Goal: Information Seeking & Learning: Check status

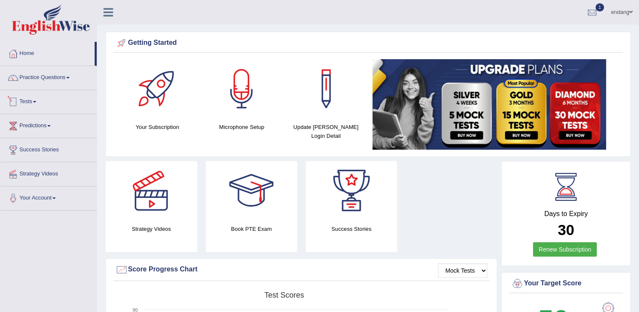
click at [36, 102] on link "Tests" at bounding box center [48, 100] width 96 height 21
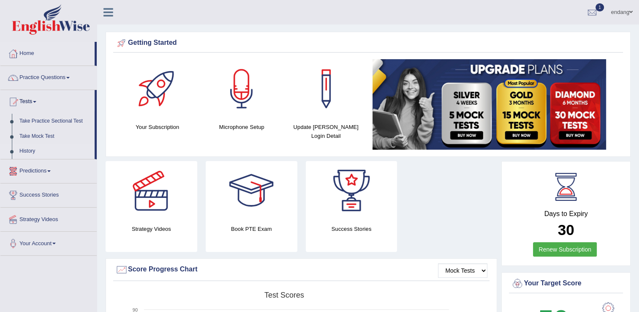
click at [22, 155] on link "History" at bounding box center [55, 151] width 79 height 15
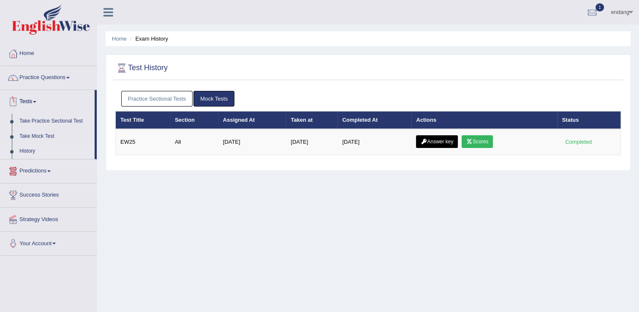
click at [35, 100] on link "Tests" at bounding box center [47, 100] width 94 height 21
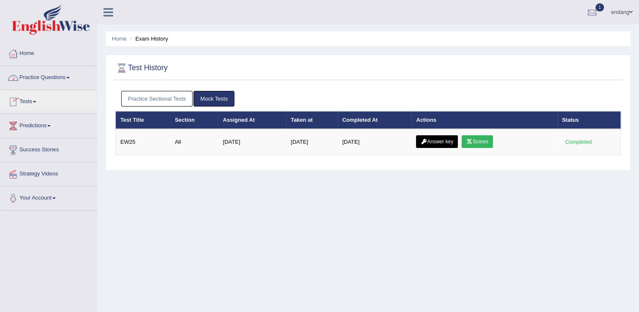
click at [54, 77] on link "Practice Questions" at bounding box center [48, 76] width 96 height 21
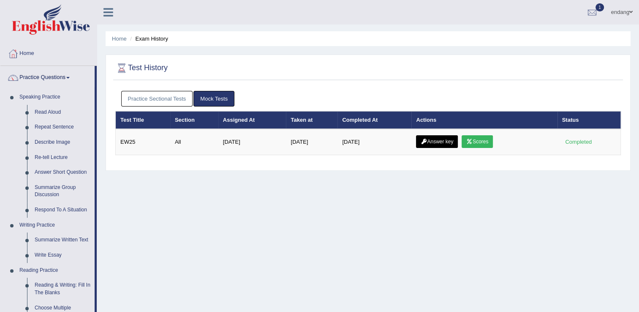
click at [209, 100] on link "Mock Tests" at bounding box center [213, 99] width 41 height 16
click at [164, 95] on link "Practice Sectional Tests" at bounding box center [157, 99] width 72 height 16
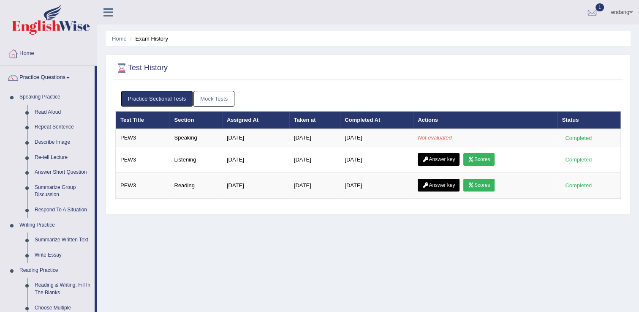
click at [206, 98] on link "Mock Tests" at bounding box center [213, 99] width 41 height 16
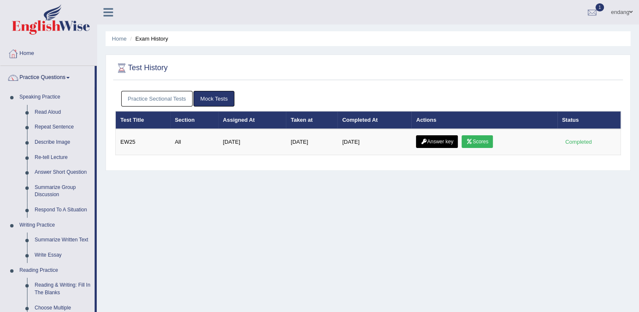
click at [179, 98] on link "Practice Sectional Tests" at bounding box center [157, 99] width 72 height 16
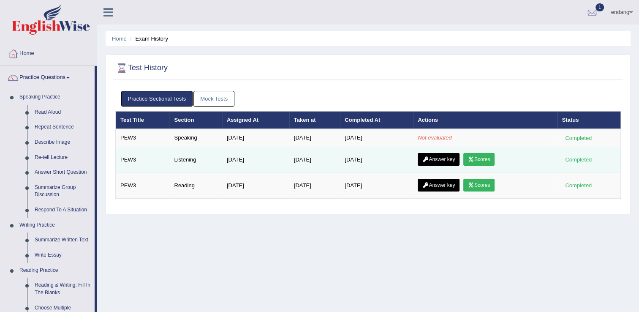
click at [481, 160] on link "Scores" at bounding box center [478, 159] width 31 height 13
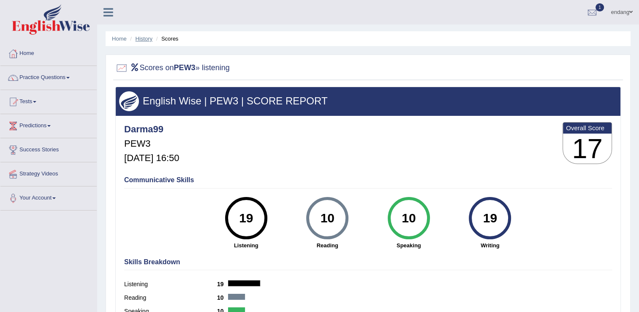
click at [144, 38] on link "History" at bounding box center [144, 38] width 17 height 6
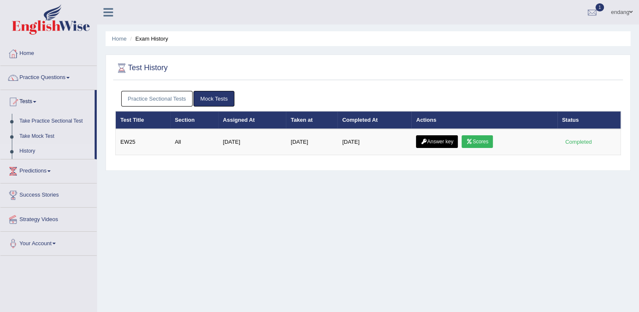
click at [177, 95] on link "Practice Sectional Tests" at bounding box center [157, 99] width 72 height 16
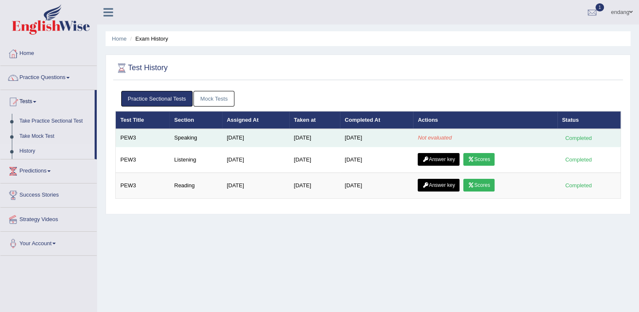
click at [440, 136] on em "Not evaluated" at bounding box center [435, 137] width 34 height 6
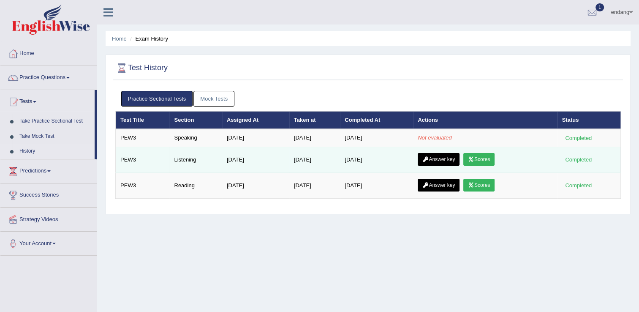
click at [450, 158] on link "Answer key" at bounding box center [439, 159] width 42 height 13
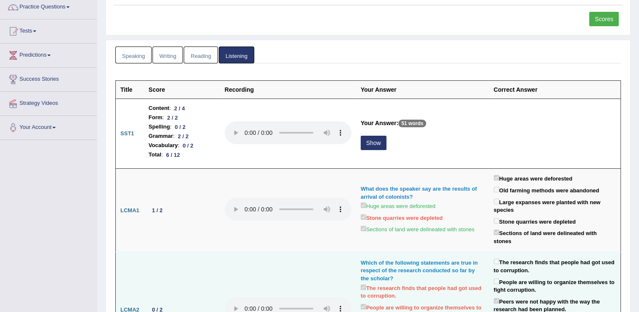
scroll to position [84, 0]
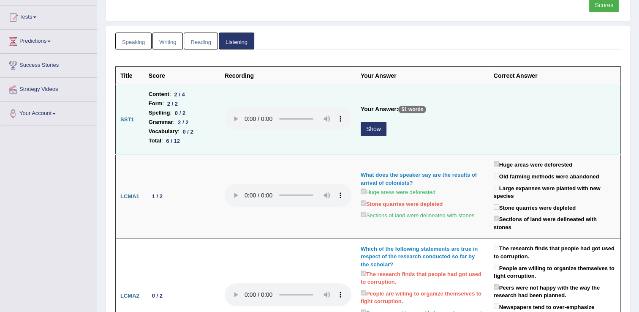
click at [369, 131] on button "Show" at bounding box center [374, 129] width 26 height 14
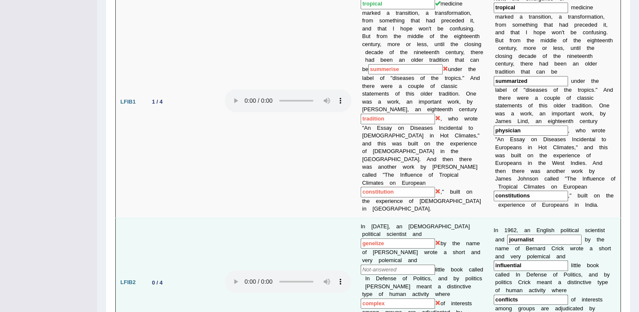
scroll to position [549, 0]
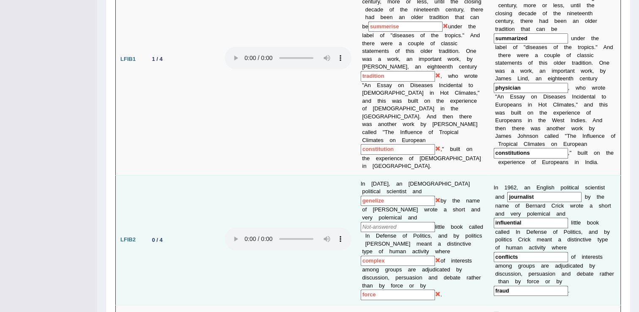
click at [394, 222] on input "text" at bounding box center [398, 227] width 74 height 11
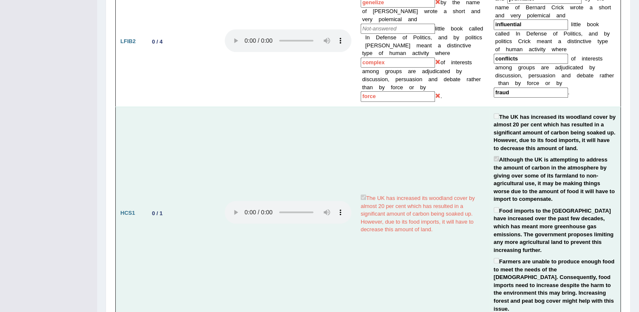
scroll to position [732, 0]
